Goal: Information Seeking & Learning: Learn about a topic

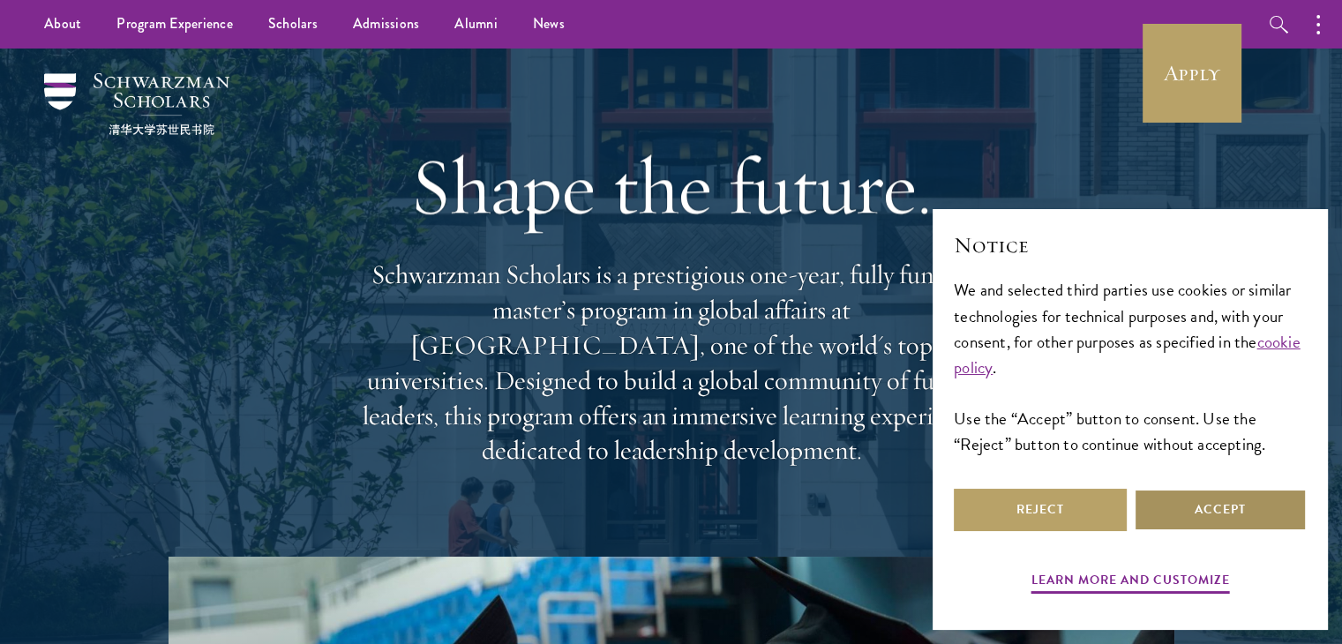
click at [1202, 513] on button "Accept" at bounding box center [1220, 510] width 173 height 42
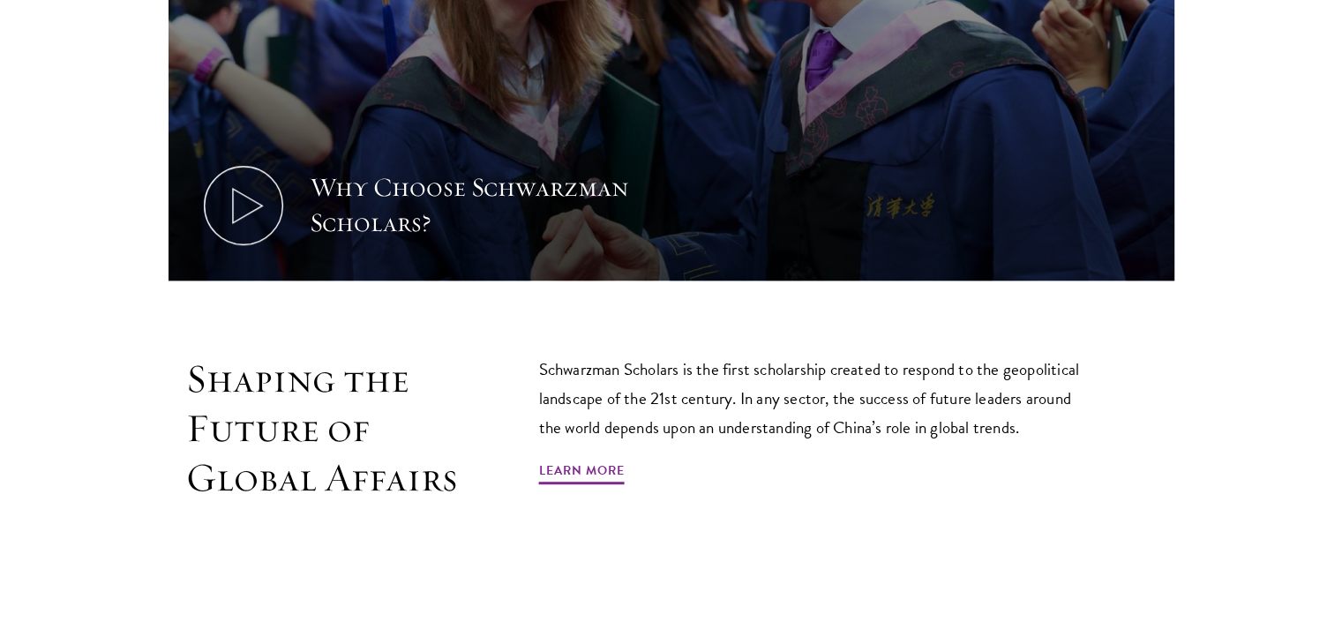
scroll to position [882, 0]
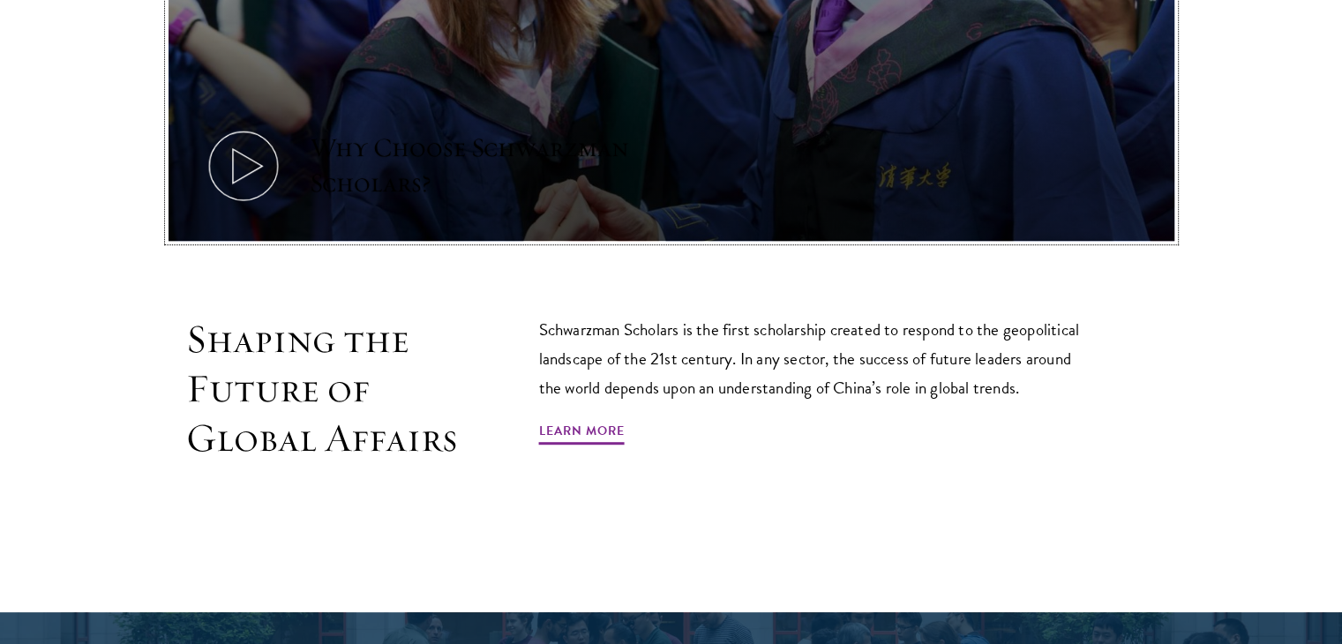
click at [244, 147] on icon at bounding box center [243, 165] width 79 height 79
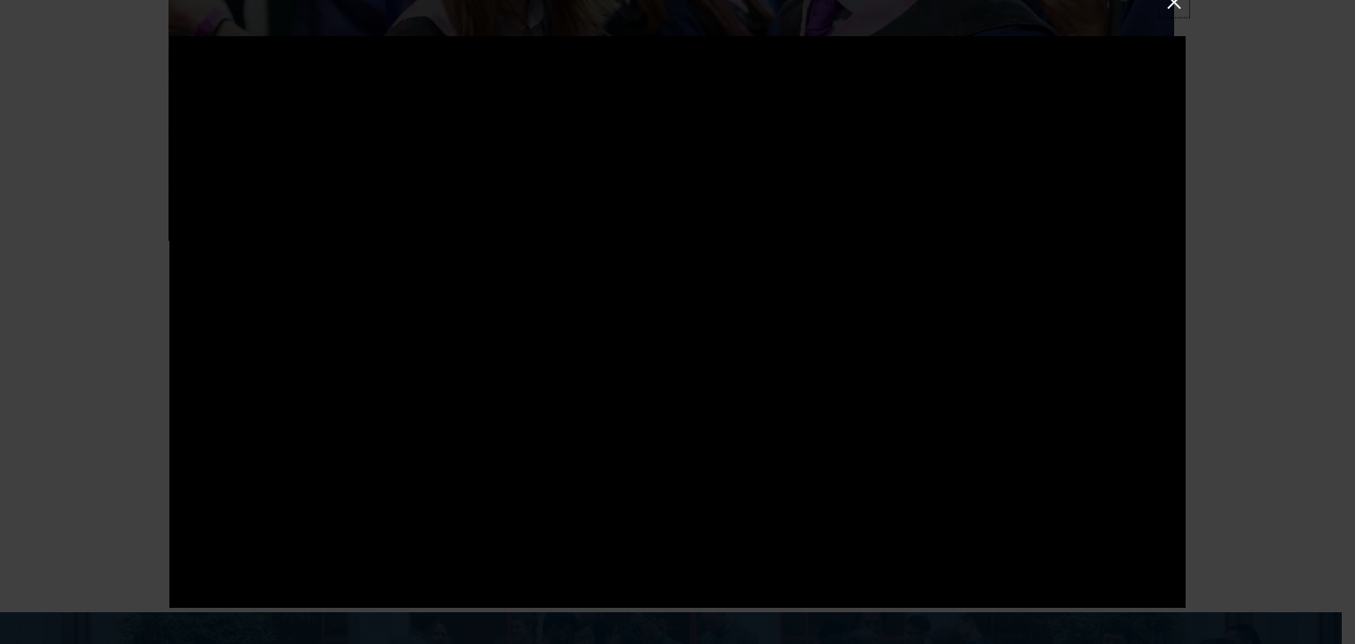
click at [1177, 8] on button at bounding box center [1174, 2] width 23 height 23
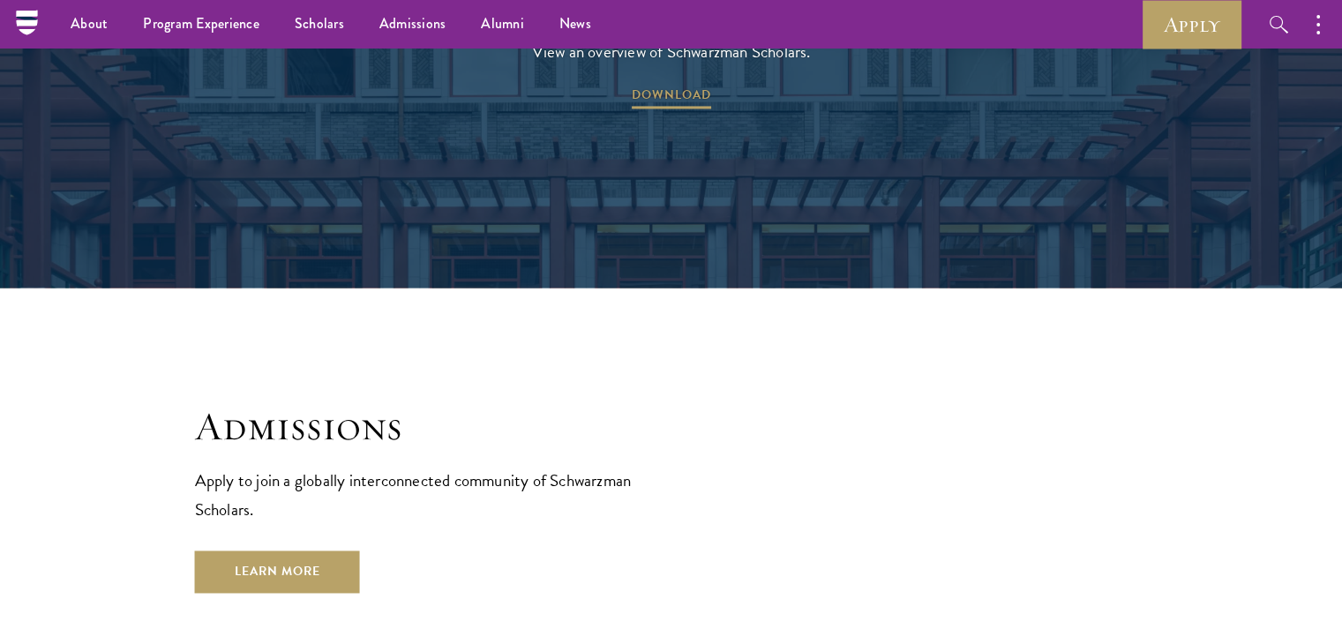
scroll to position [2471, 0]
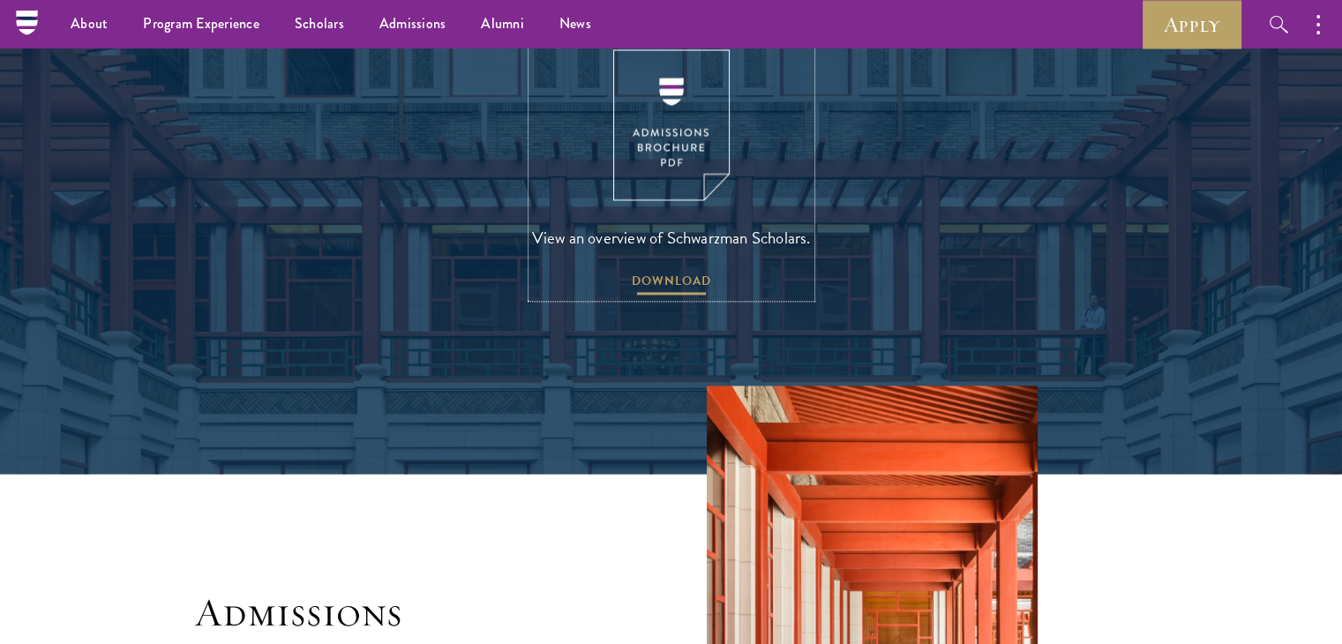
click at [646, 270] on span "DOWNLOAD" at bounding box center [671, 283] width 79 height 27
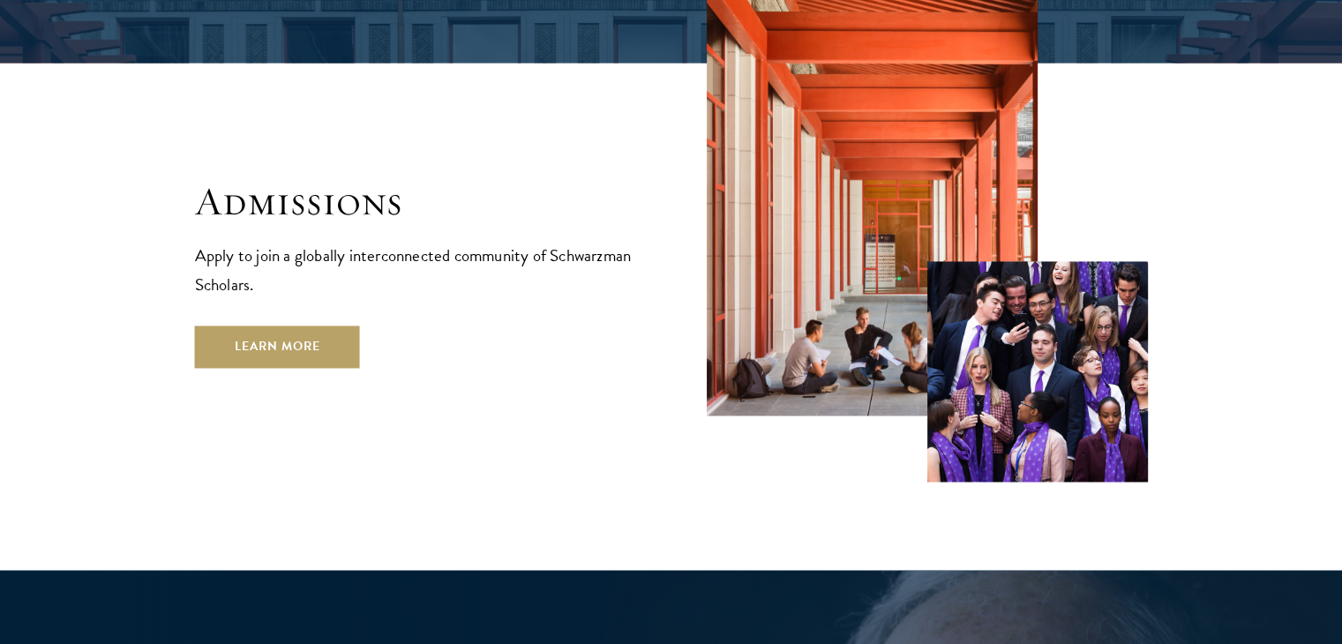
scroll to position [2912, 0]
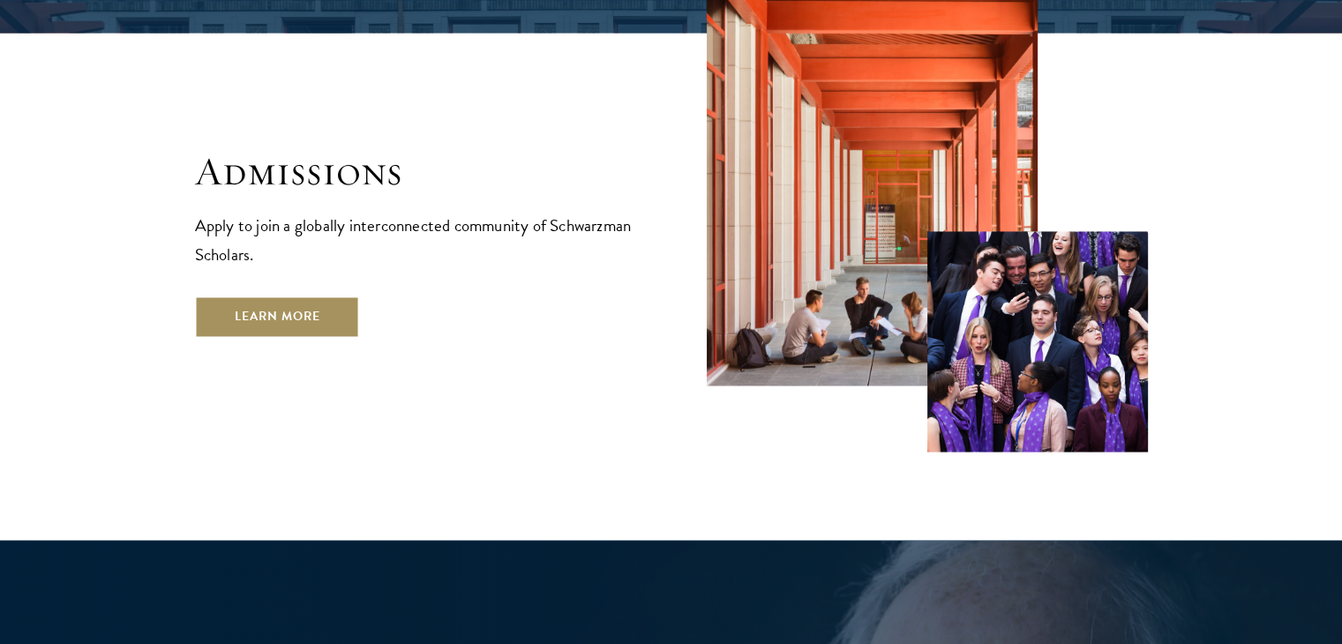
click at [314, 296] on link "Learn More" at bounding box center [277, 317] width 165 height 42
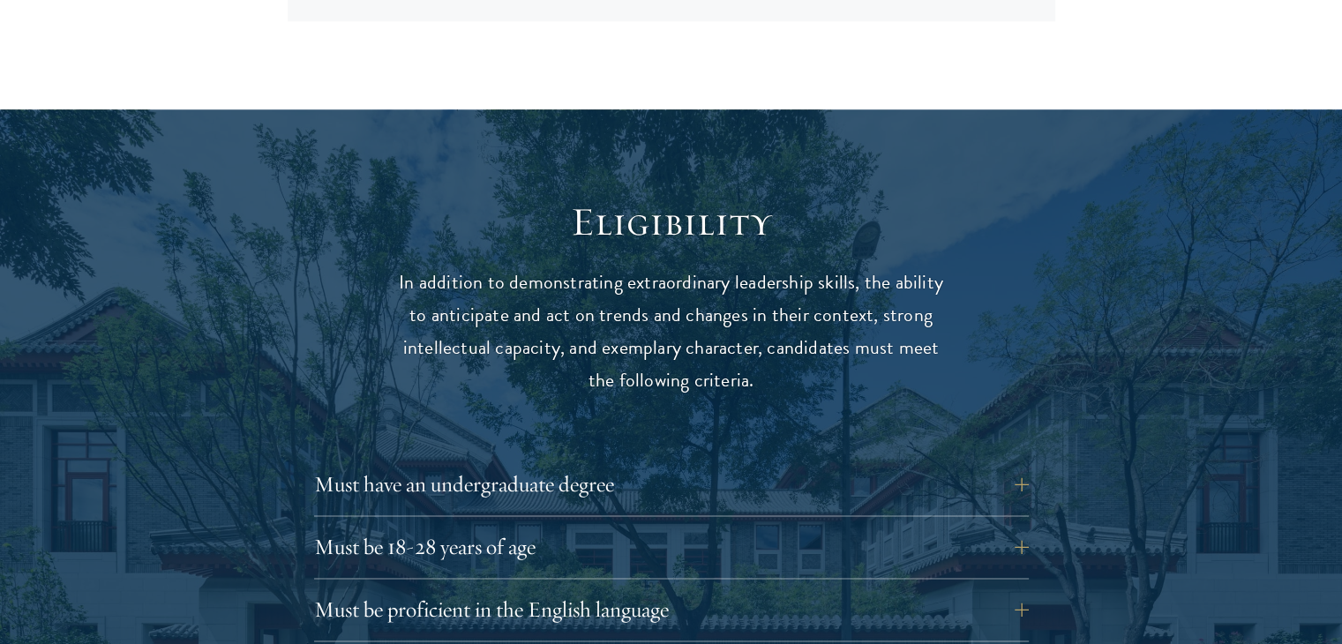
scroll to position [2206, 0]
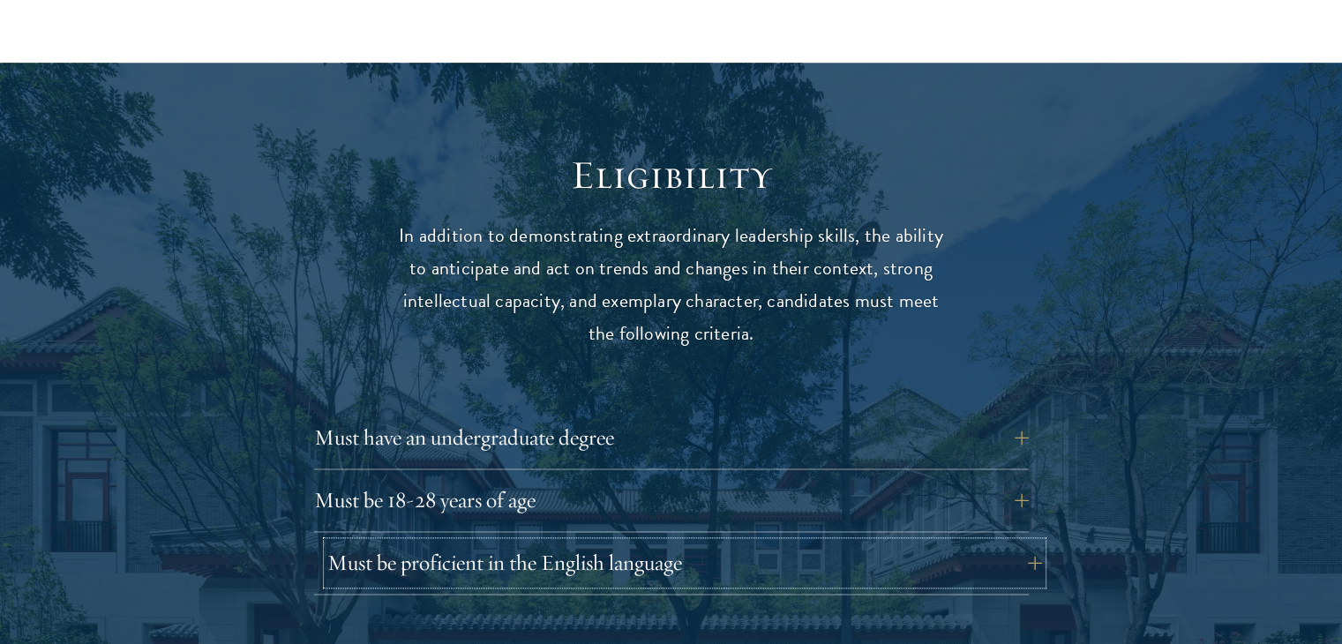
click at [700, 542] on button "Must be proficient in the English language" at bounding box center [684, 563] width 715 height 42
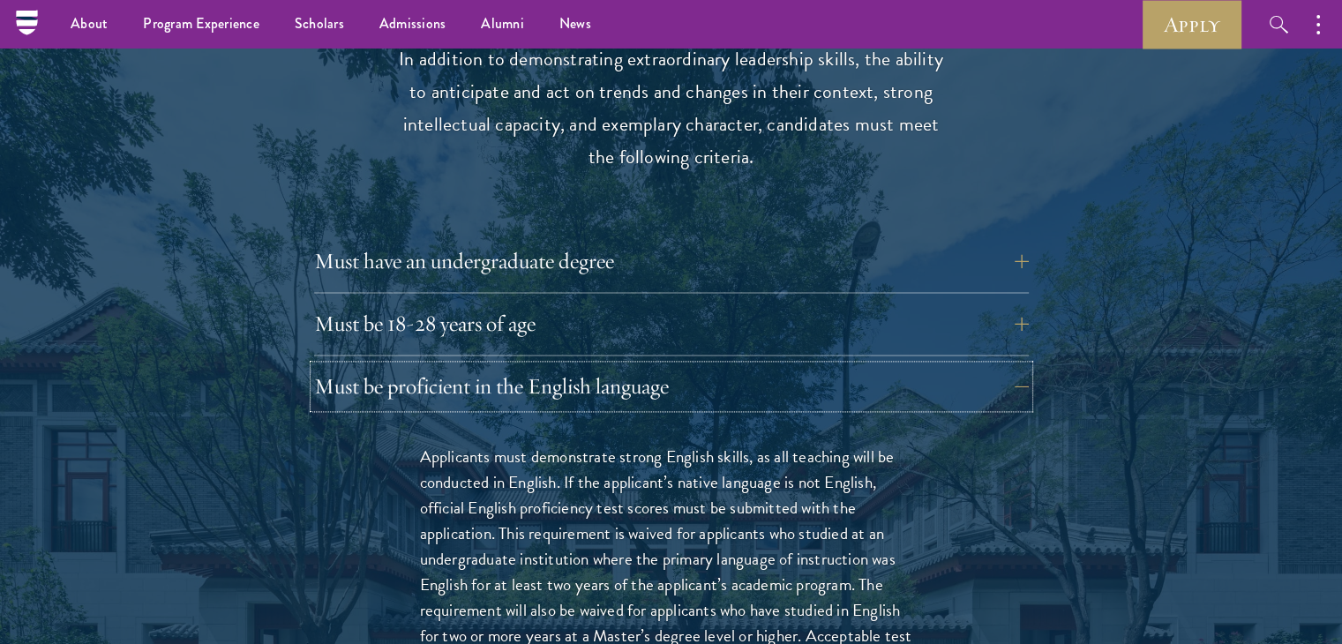
scroll to position [2383, 0]
click at [659, 303] on button "Must be 18-28 years of age" at bounding box center [684, 324] width 715 height 42
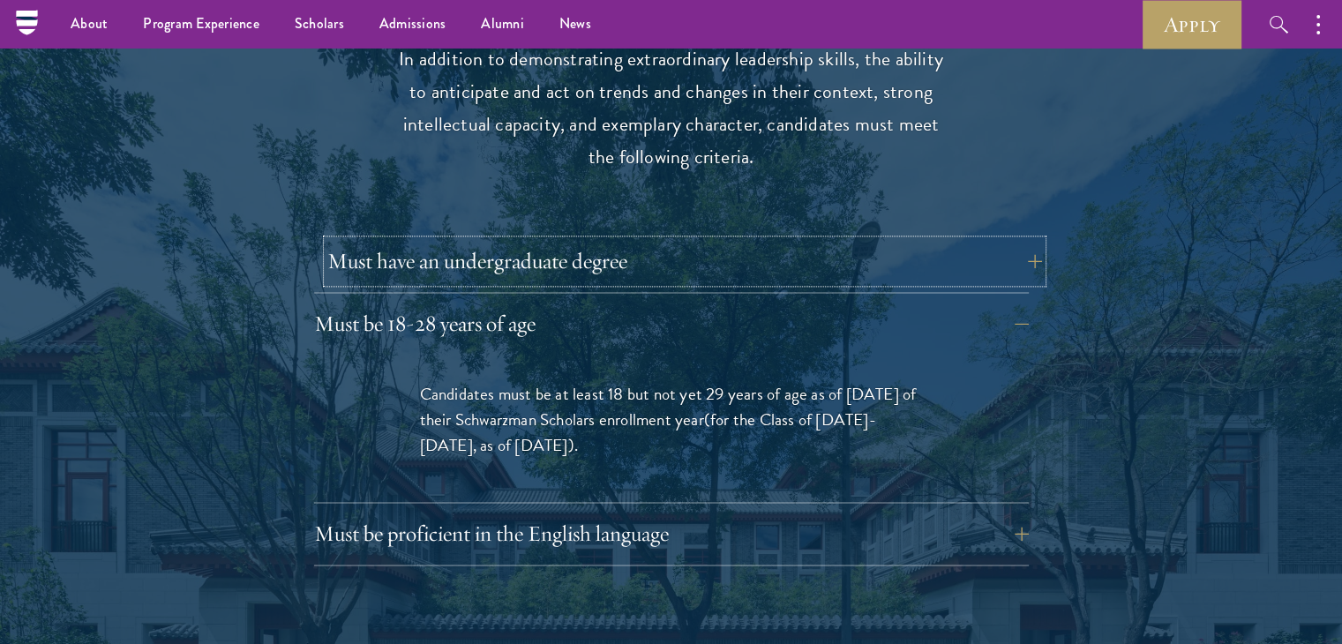
click at [780, 240] on button "Must have an undergraduate degree" at bounding box center [684, 261] width 715 height 42
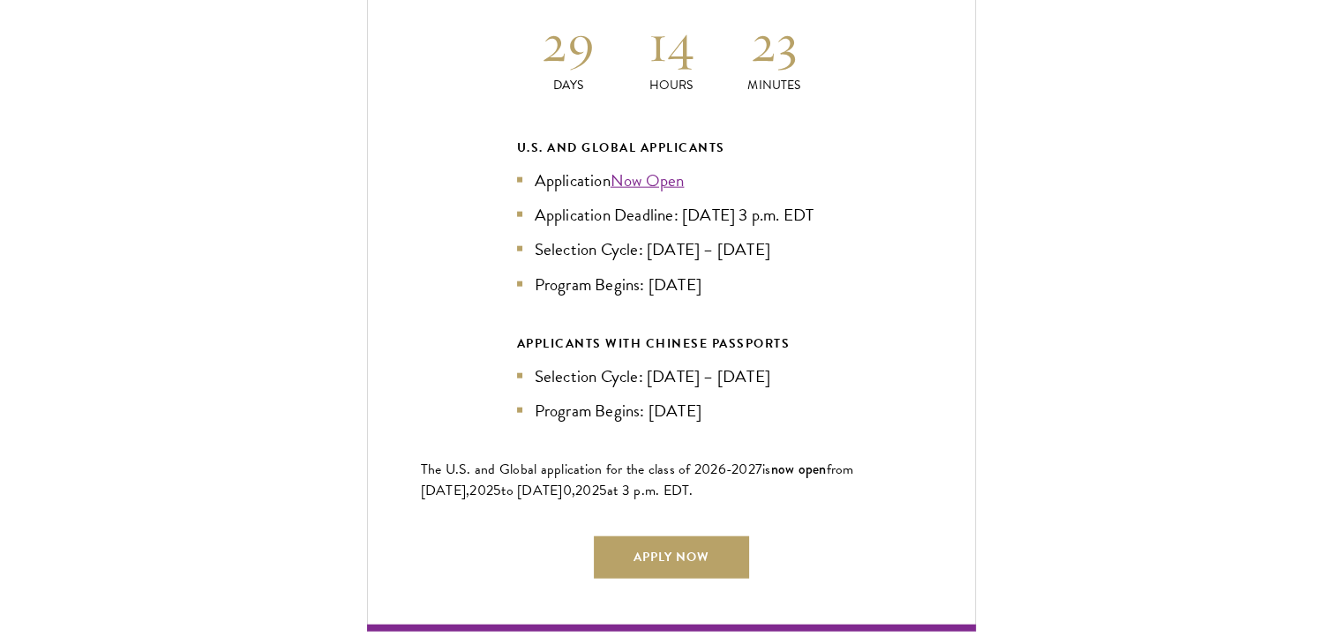
scroll to position [4236, 0]
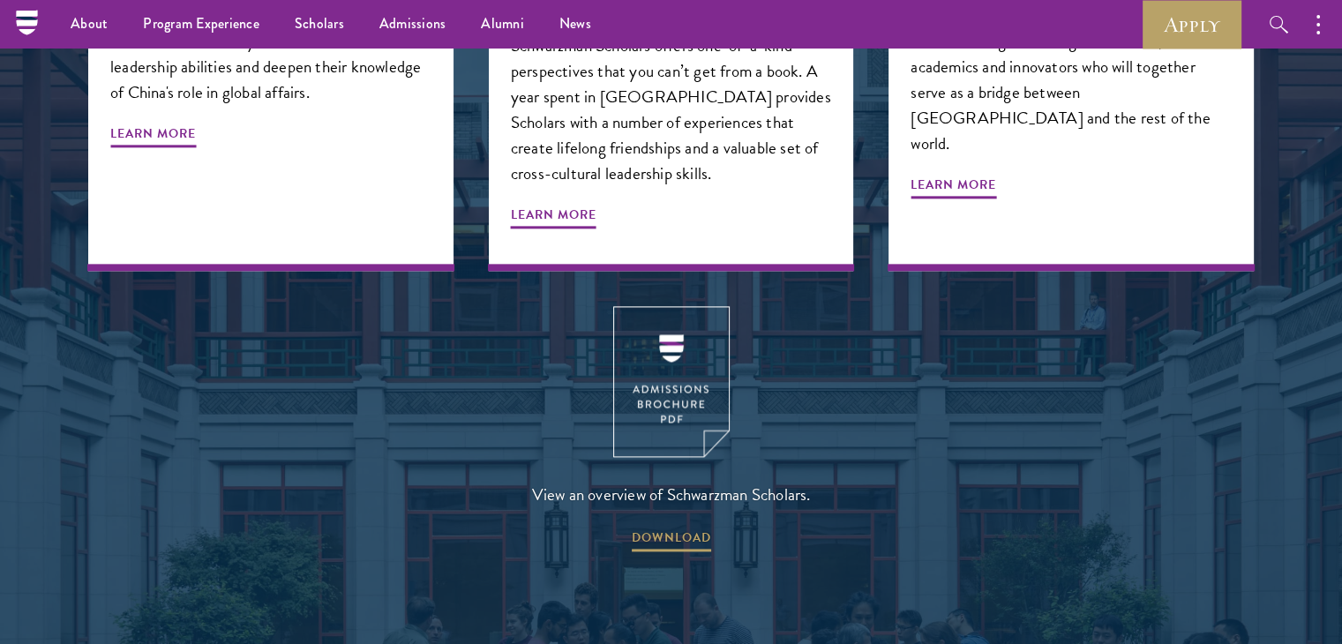
scroll to position [2206, 0]
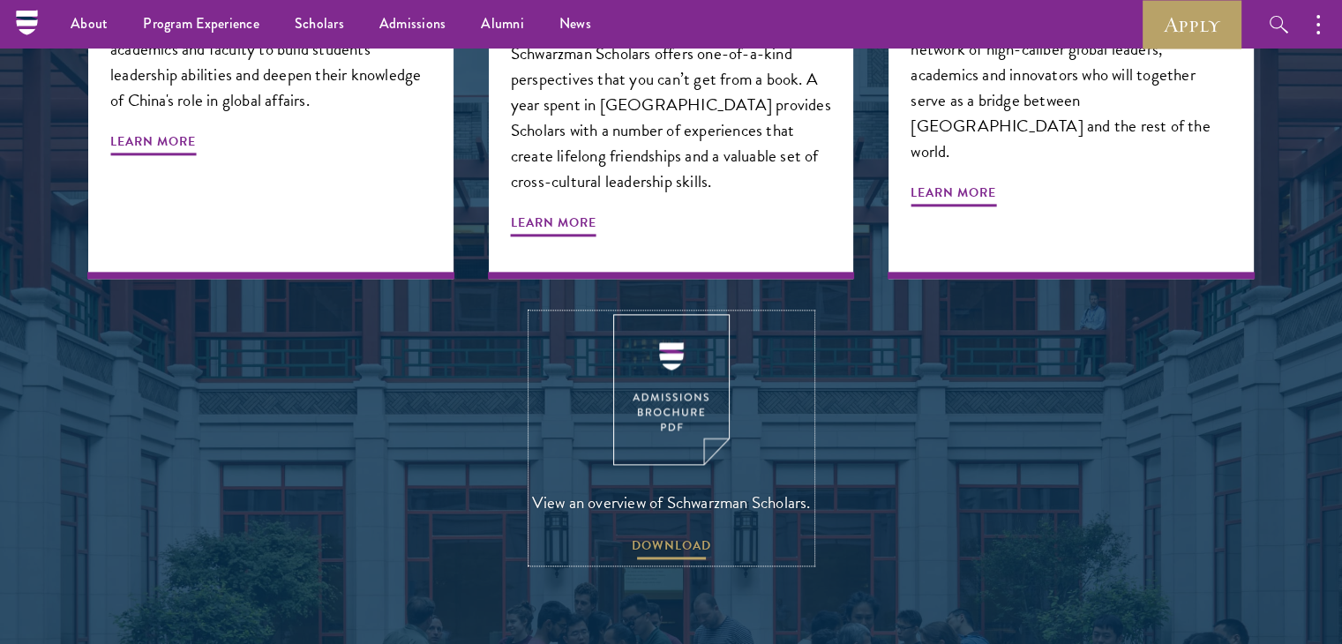
click at [672, 535] on span "DOWNLOAD" at bounding box center [671, 548] width 79 height 27
